Goal: Task Accomplishment & Management: Use online tool/utility

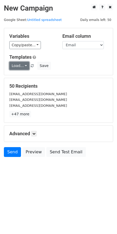
click at [17, 67] on link "Load..." at bounding box center [19, 66] width 20 height 8
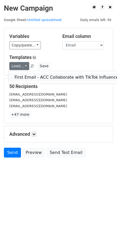
drag, startPoint x: 26, startPoint y: 77, endPoint x: 27, endPoint y: 81, distance: 3.9
click at [26, 77] on link "First Email - ACC Collaborate with TikTok Influencer" at bounding box center [67, 77] width 118 height 8
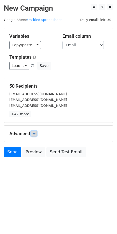
click at [34, 133] on icon at bounding box center [33, 133] width 3 height 3
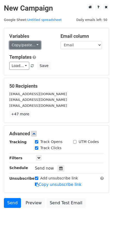
click at [21, 47] on link "Copy/paste..." at bounding box center [25, 45] width 32 height 8
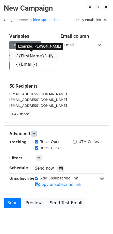
click at [29, 55] on link "{{FirstName}}" at bounding box center [34, 56] width 49 height 8
